Goal: Download file/media

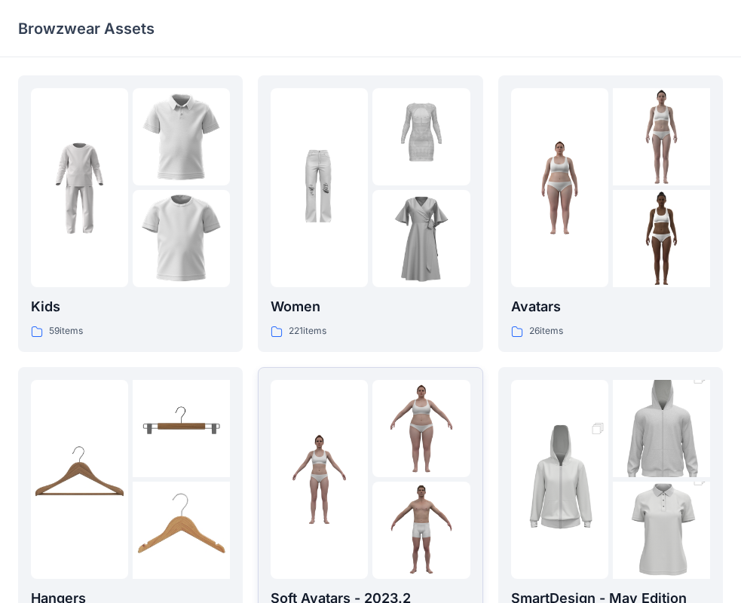
click at [411, 479] on div at bounding box center [420, 479] width 97 height 199
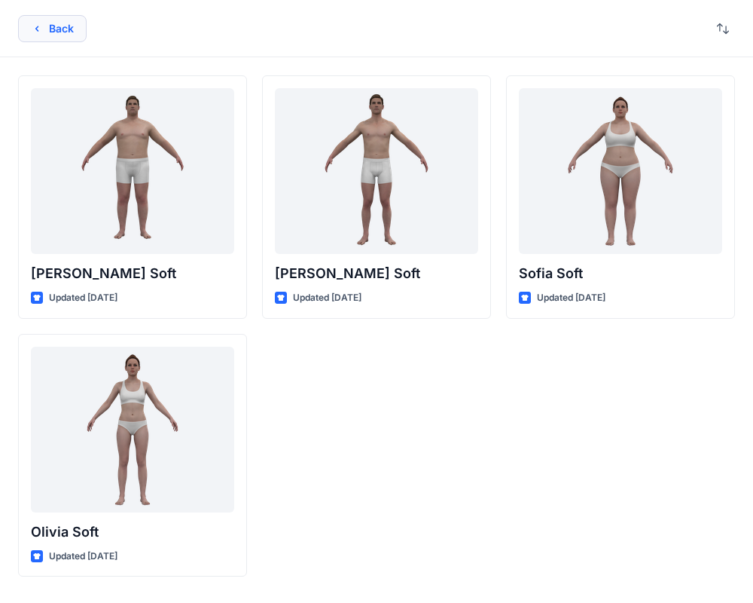
click at [35, 25] on icon "button" at bounding box center [37, 29] width 12 height 12
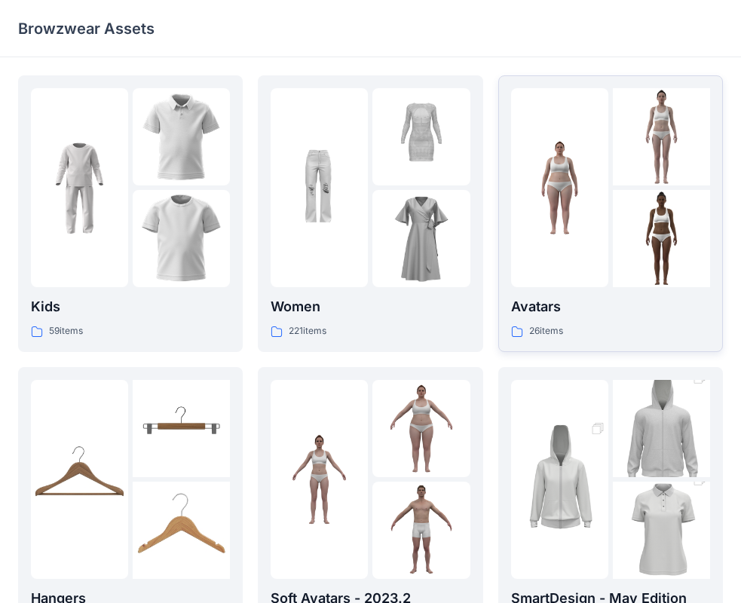
click at [646, 158] on img at bounding box center [660, 136] width 97 height 97
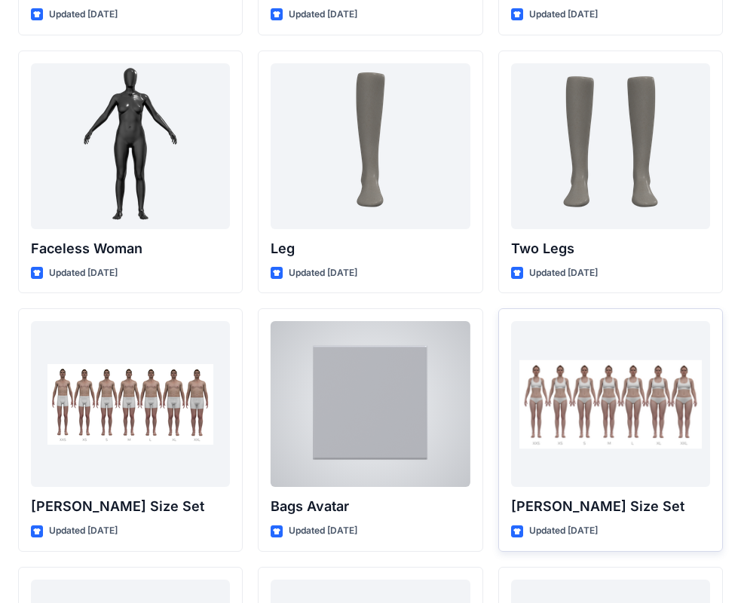
scroll to position [1391, 0]
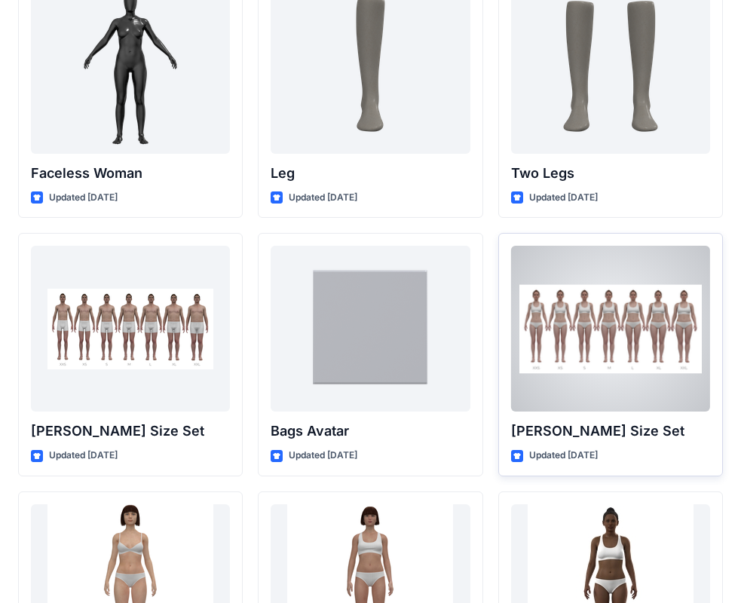
click at [621, 373] on div at bounding box center [610, 329] width 199 height 166
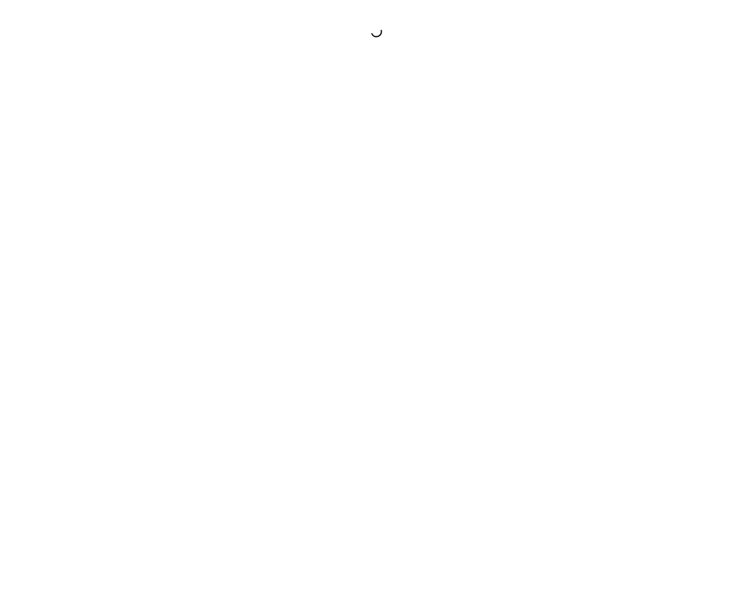
click at [621, 373] on div at bounding box center [376, 301] width 753 height 603
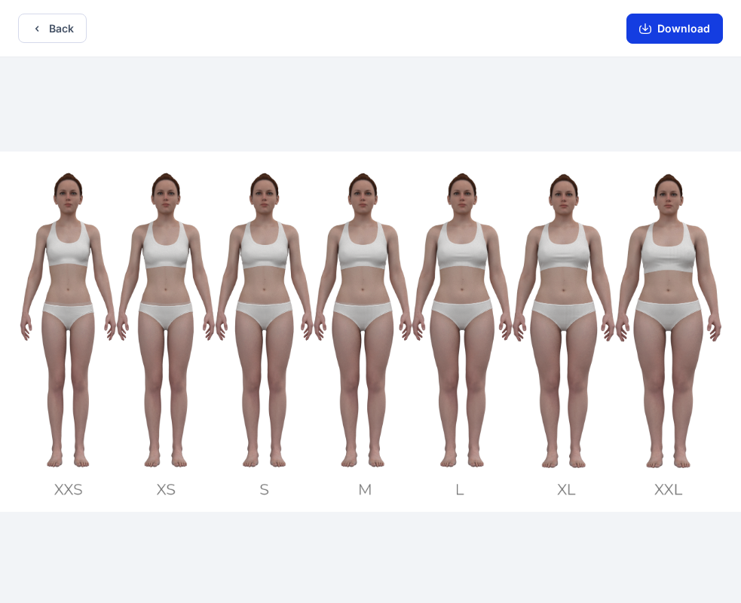
click at [677, 28] on button "Download" at bounding box center [674, 29] width 96 height 30
click at [669, 29] on button "Download" at bounding box center [674, 29] width 96 height 30
